Goal: Find specific page/section: Find specific page/section

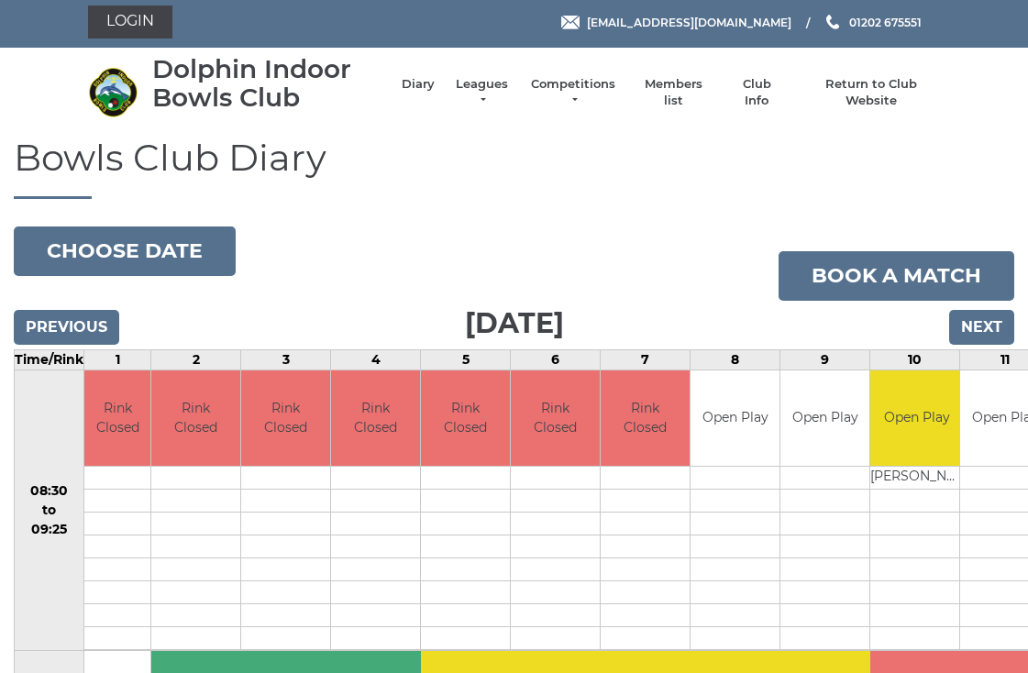
scroll to position [4, 0]
click at [686, 90] on link "Members list" at bounding box center [673, 92] width 76 height 33
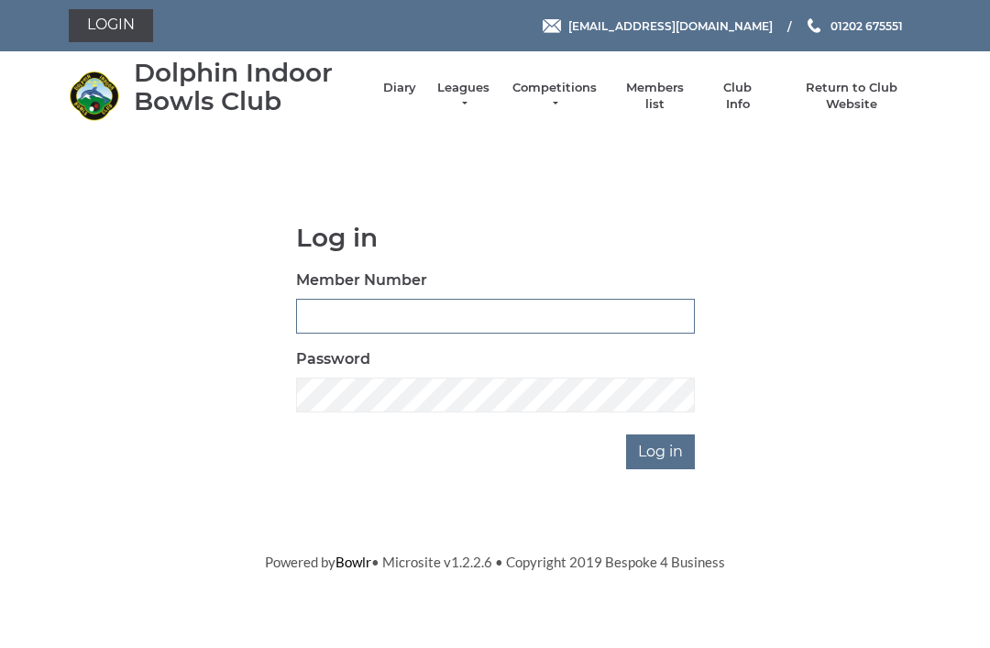
click at [333, 310] on input "Member Number" at bounding box center [495, 316] width 399 height 35
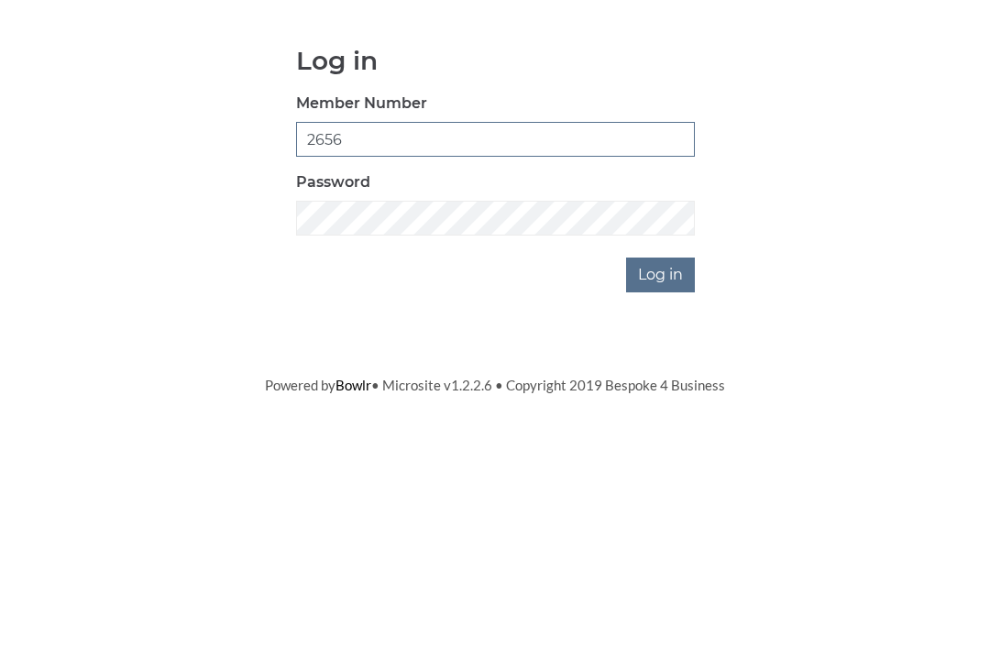
type input "2656"
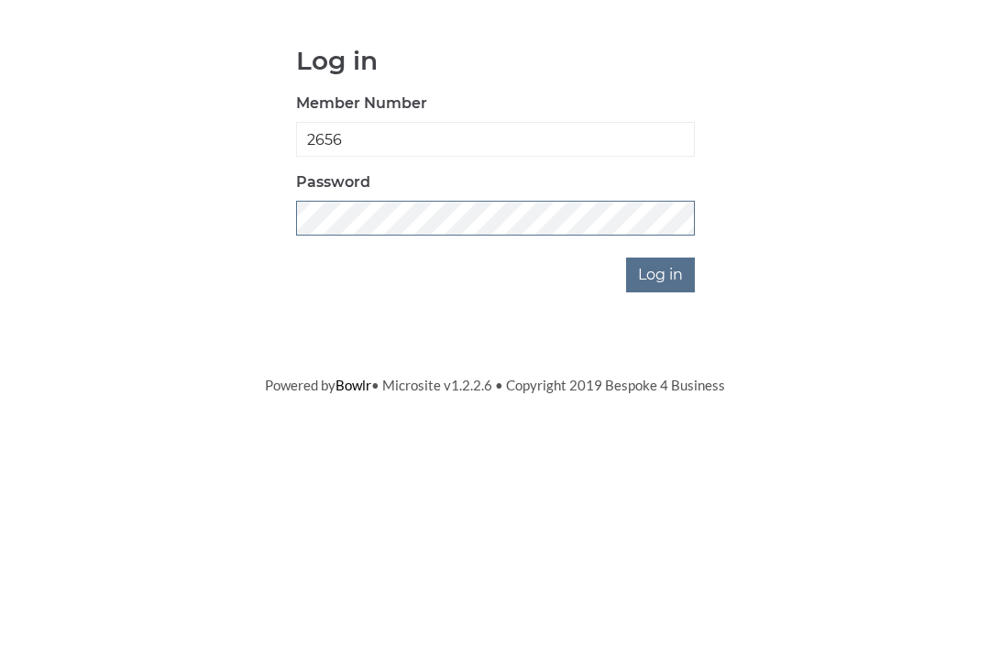
click at [662, 435] on input "Log in" at bounding box center [660, 452] width 69 height 35
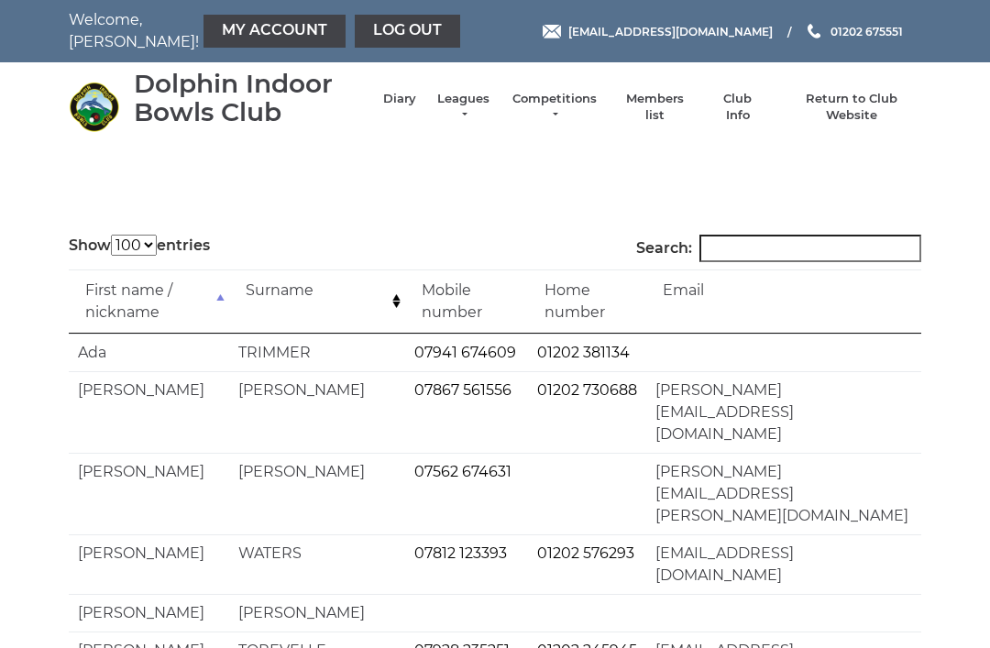
select select "100"
click at [768, 249] on input "Search:" at bounding box center [811, 249] width 222 height 28
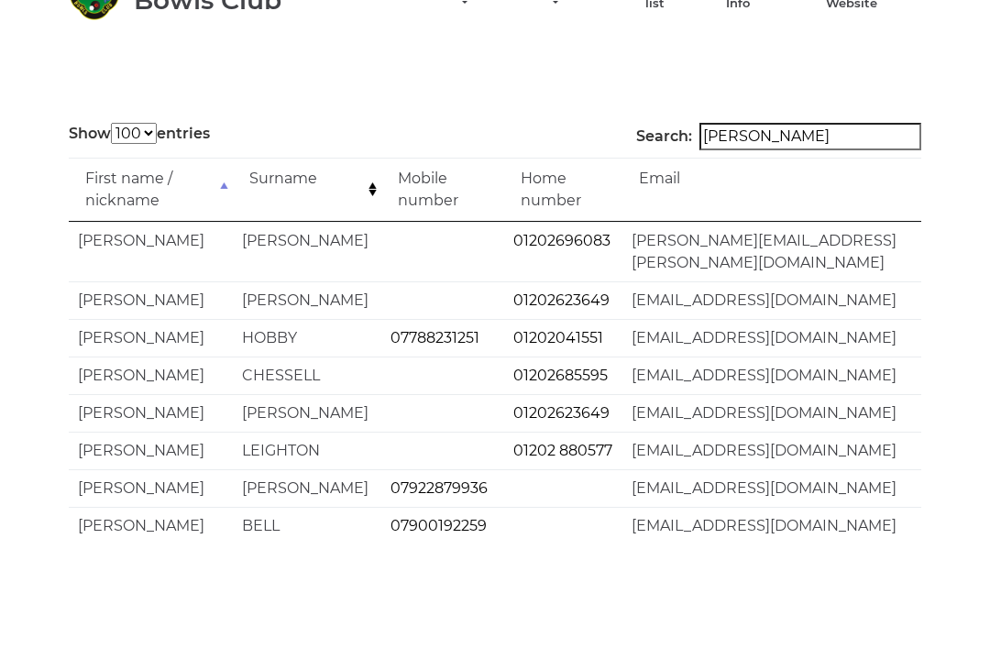
scroll to position [112, 0]
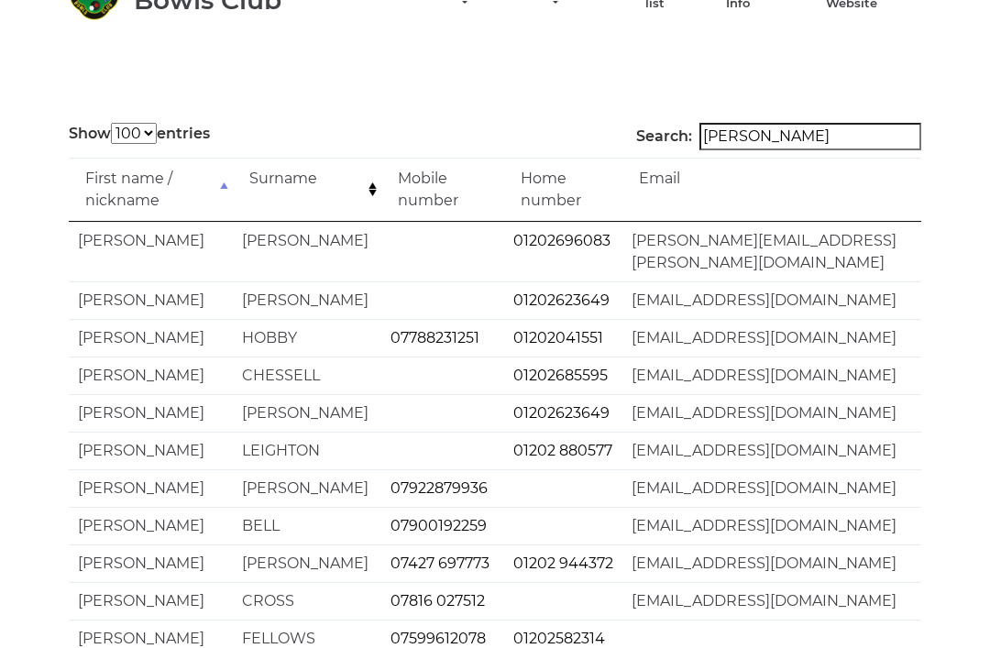
click at [790, 137] on input "[PERSON_NAME]" at bounding box center [811, 137] width 222 height 28
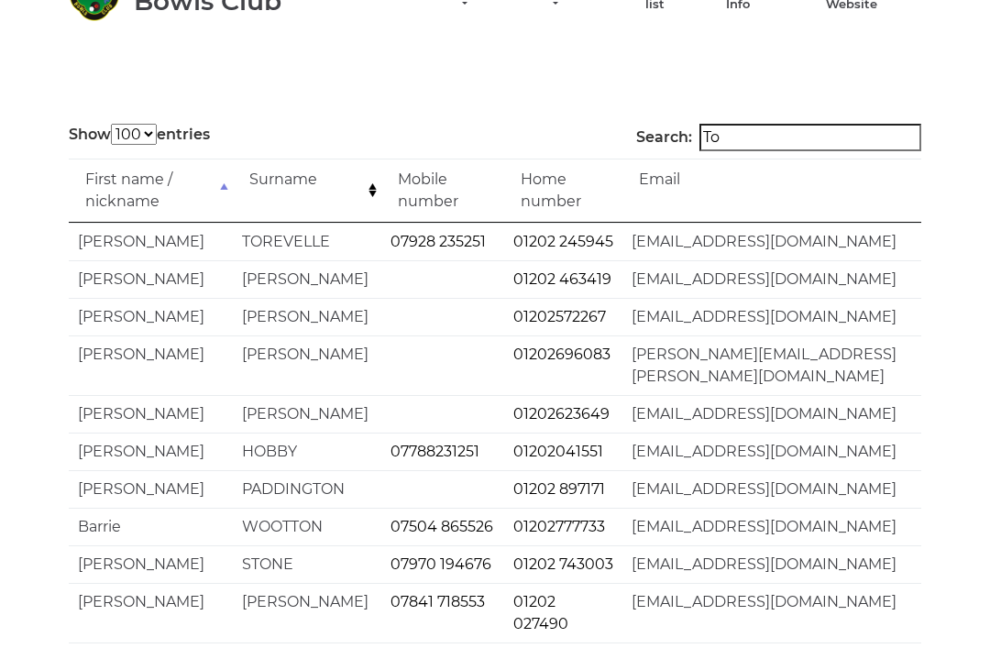
type input "T"
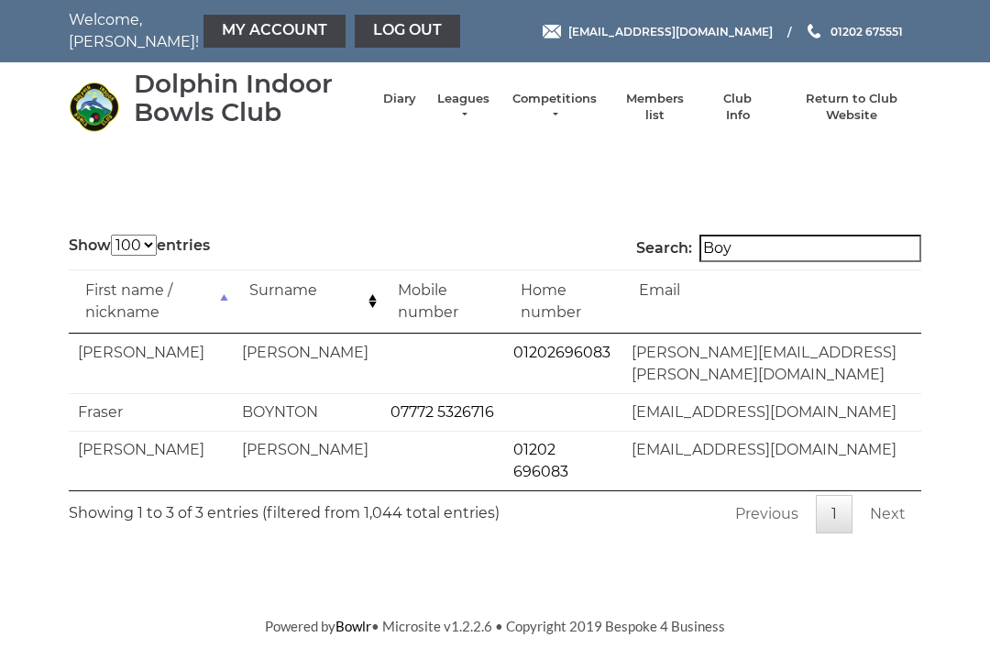
scroll to position [0, 0]
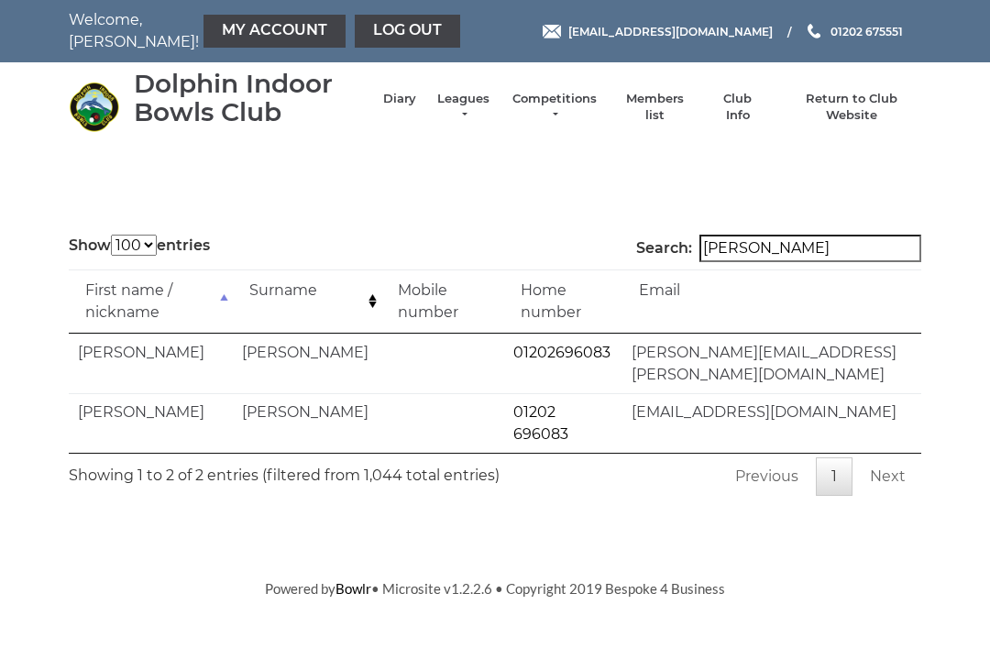
type input "[PERSON_NAME]"
click at [359, 25] on link "Log out" at bounding box center [407, 31] width 105 height 33
